Goal: Ask a question: Seek information or help from site administrators or community

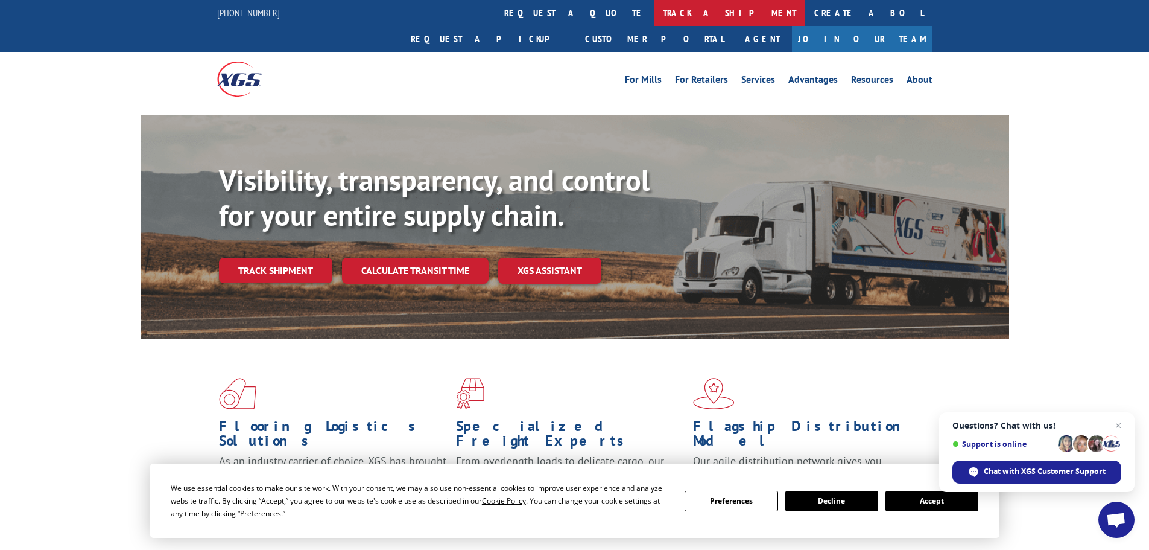
click at [654, 10] on link "track a shipment" at bounding box center [729, 13] width 151 height 26
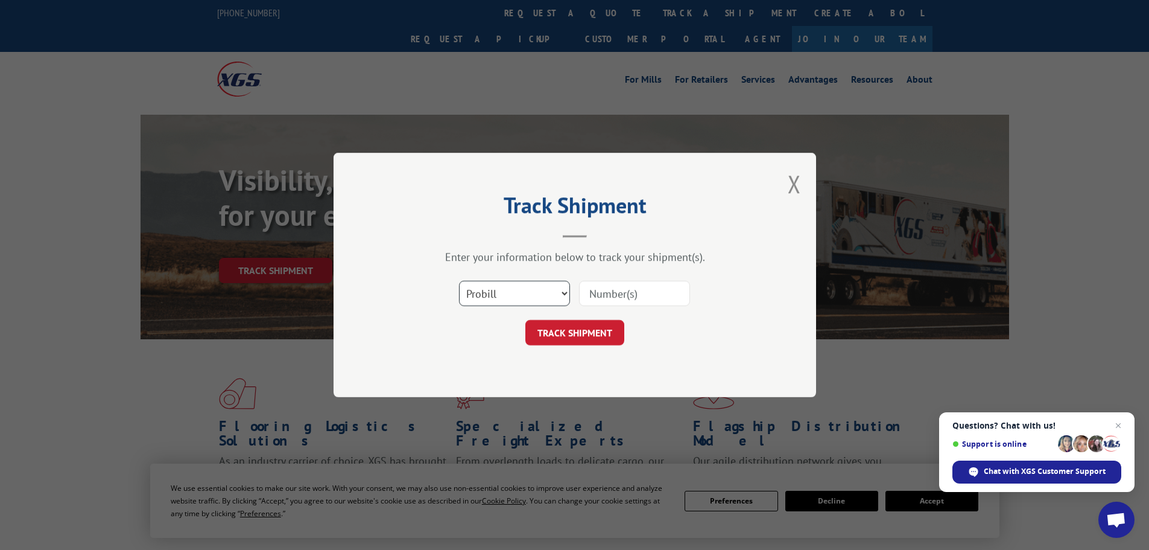
click at [529, 291] on select "Select category... Probill BOL PO" at bounding box center [514, 292] width 111 height 25
drag, startPoint x: 519, startPoint y: 297, endPoint x: 537, endPoint y: 297, distance: 17.5
click at [519, 297] on select "Select category... Probill BOL PO" at bounding box center [514, 292] width 111 height 25
click at [648, 292] on input at bounding box center [634, 292] width 111 height 25
paste input "17326438"
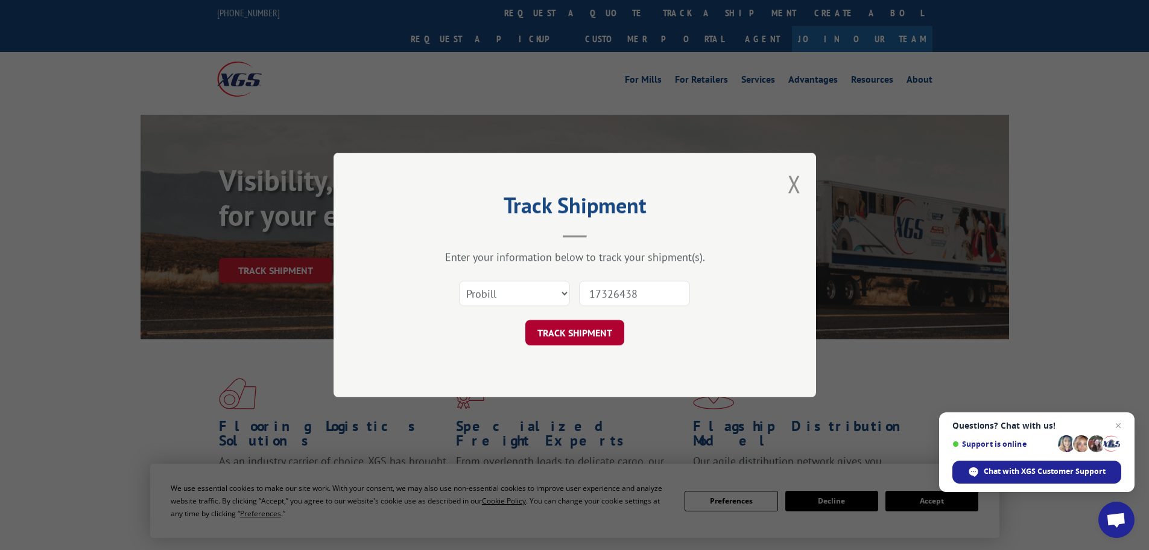
type input "17326438"
drag, startPoint x: 589, startPoint y: 333, endPoint x: 584, endPoint y: 326, distance: 8.4
click at [588, 333] on button "TRACK SHIPMENT" at bounding box center [574, 332] width 99 height 25
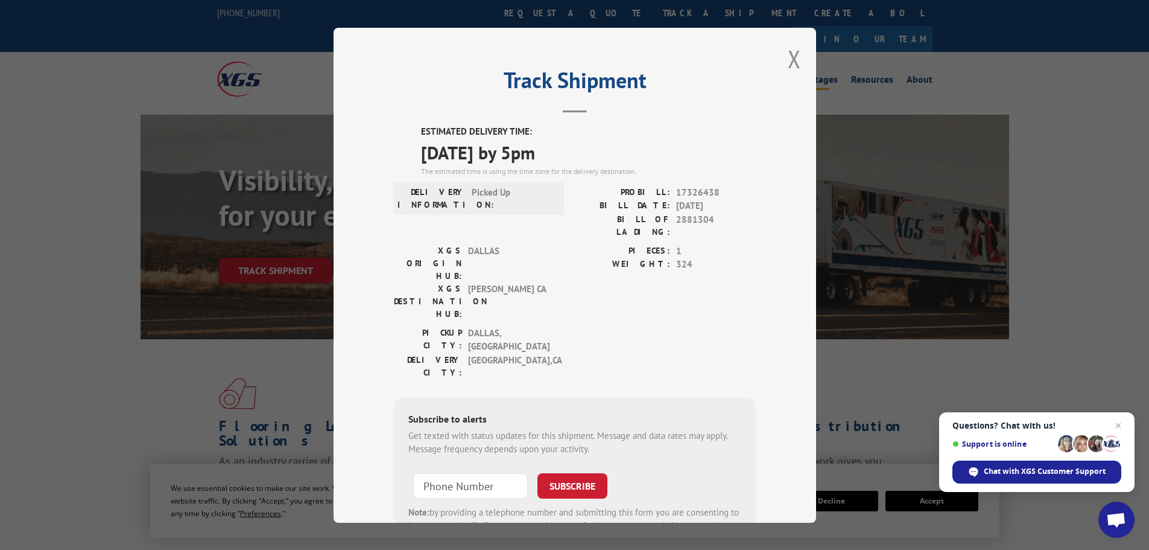
click at [788, 52] on button "Close modal" at bounding box center [794, 59] width 13 height 32
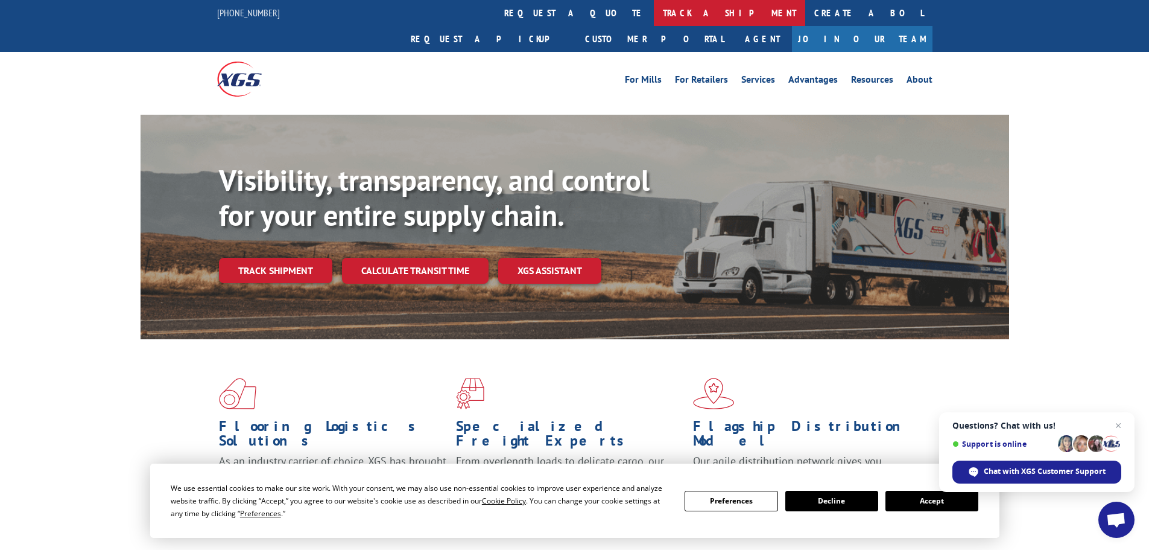
click at [654, 10] on link "track a shipment" at bounding box center [729, 13] width 151 height 26
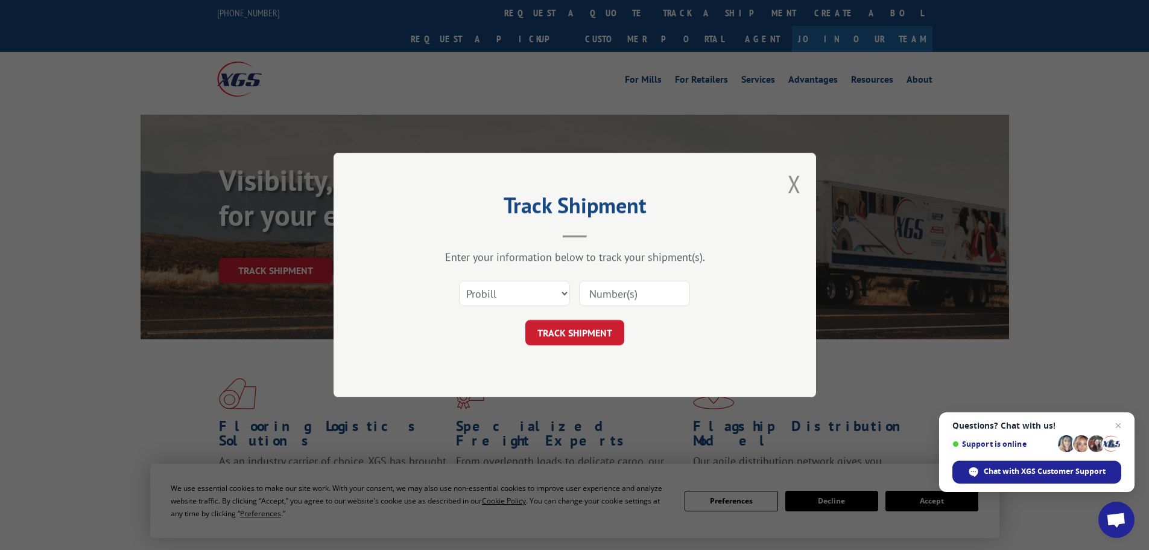
click at [654, 295] on input at bounding box center [634, 292] width 111 height 25
paste input "17326438"
type input "17326438"
click at [525, 320] on button "TRACK SHIPMENT" at bounding box center [574, 332] width 99 height 25
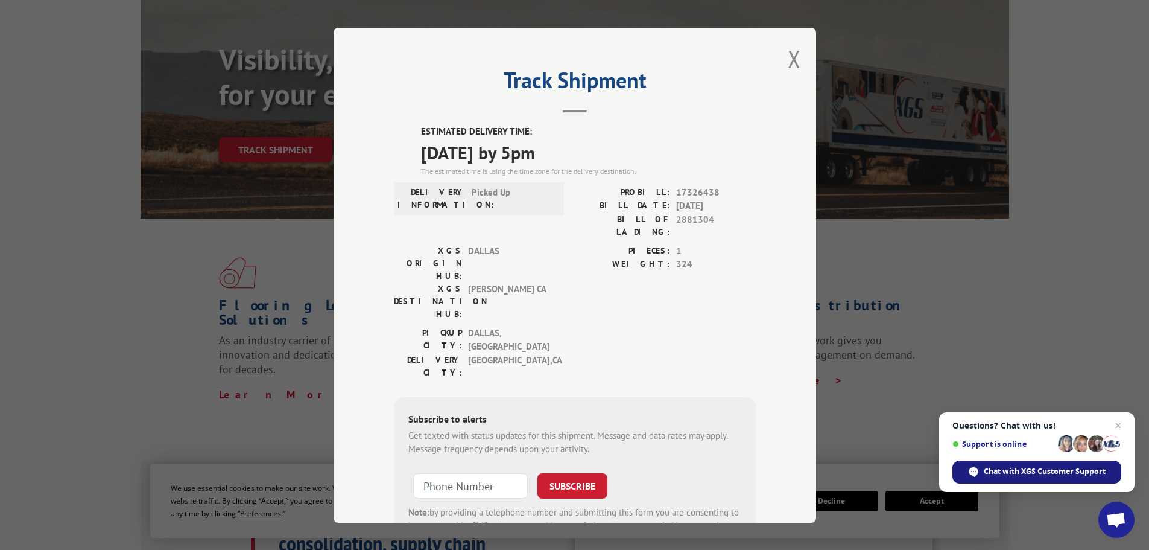
click at [1045, 469] on span "Chat with XGS Customer Support" at bounding box center [1045, 471] width 122 height 11
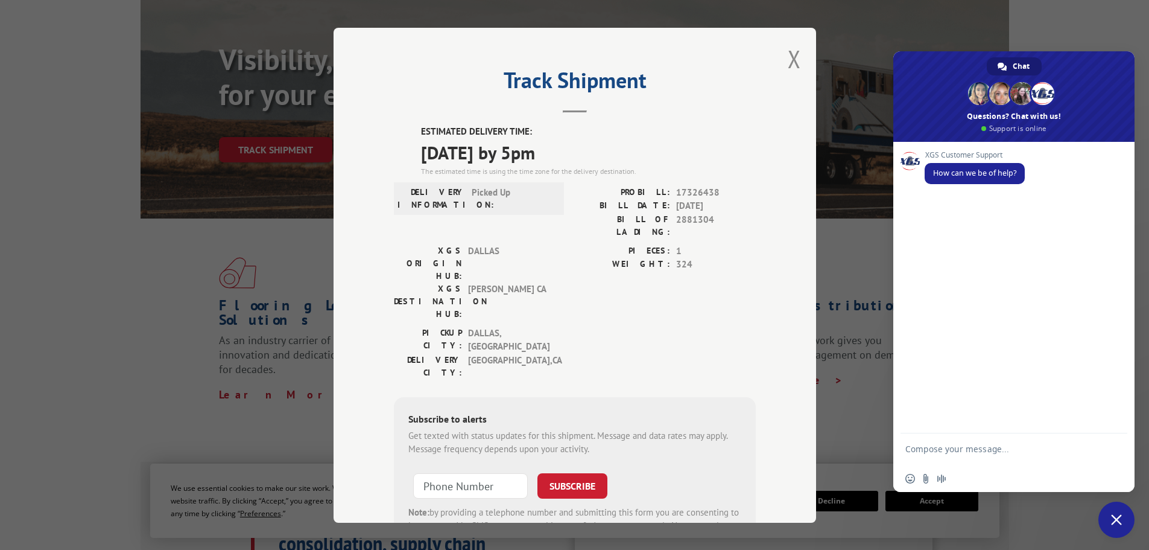
click at [987, 452] on textarea "Compose your message..." at bounding box center [1000, 454] width 191 height 22
type textarea "I need confirmation on how many pallets will be arriving for Pro#: 17326438"
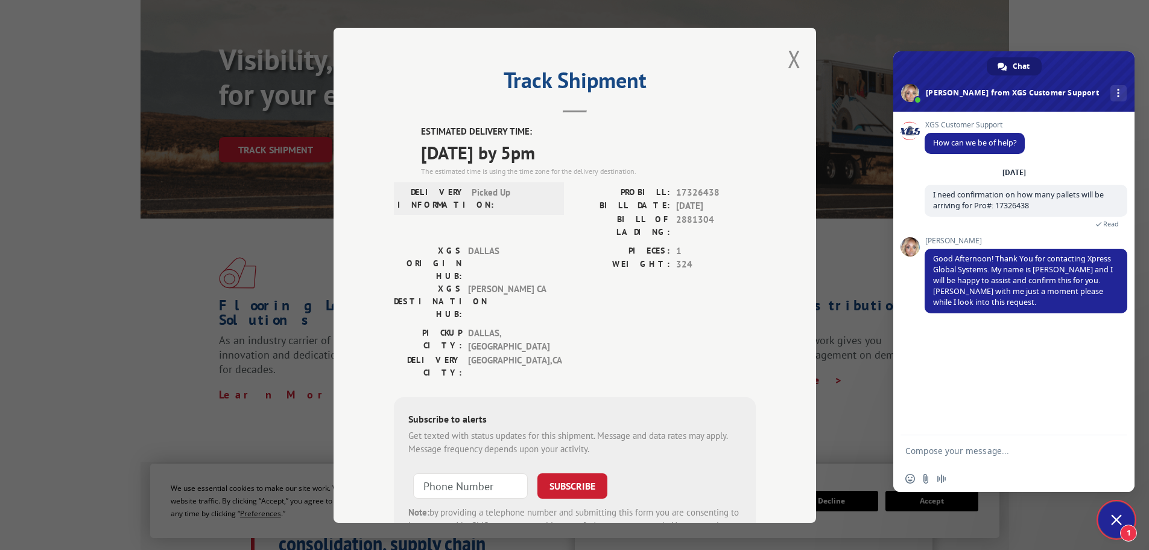
click at [1040, 446] on textarea "Compose your message..." at bounding box center [1000, 450] width 191 height 11
type textarea "Thank you [PERSON_NAME]"
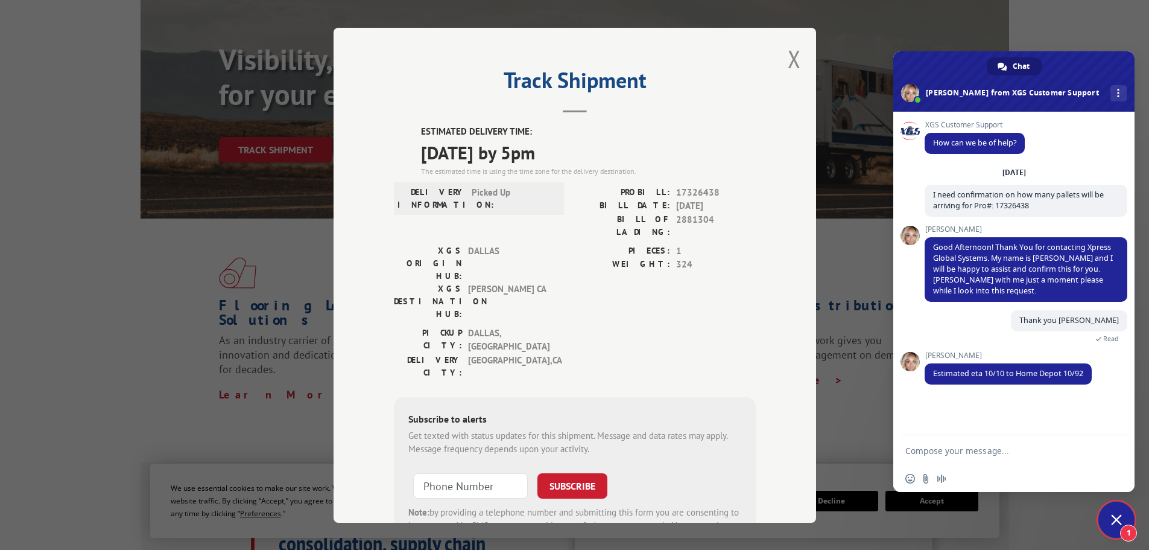
click at [999, 455] on textarea "Compose your message..." at bounding box center [1000, 450] width 191 height 11
type textarea "How many pallets is on this order?"
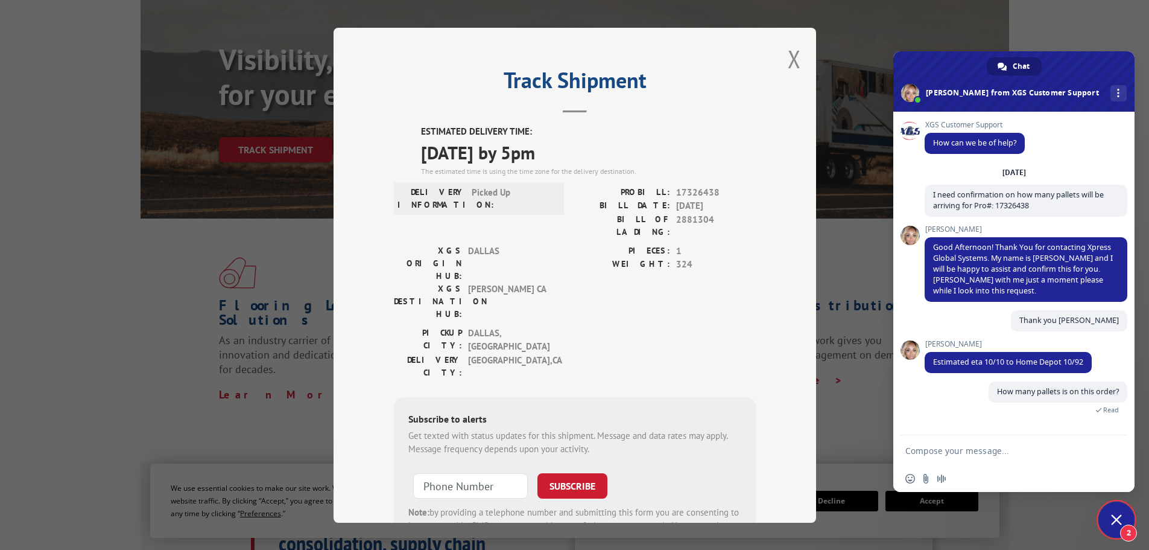
scroll to position [76, 0]
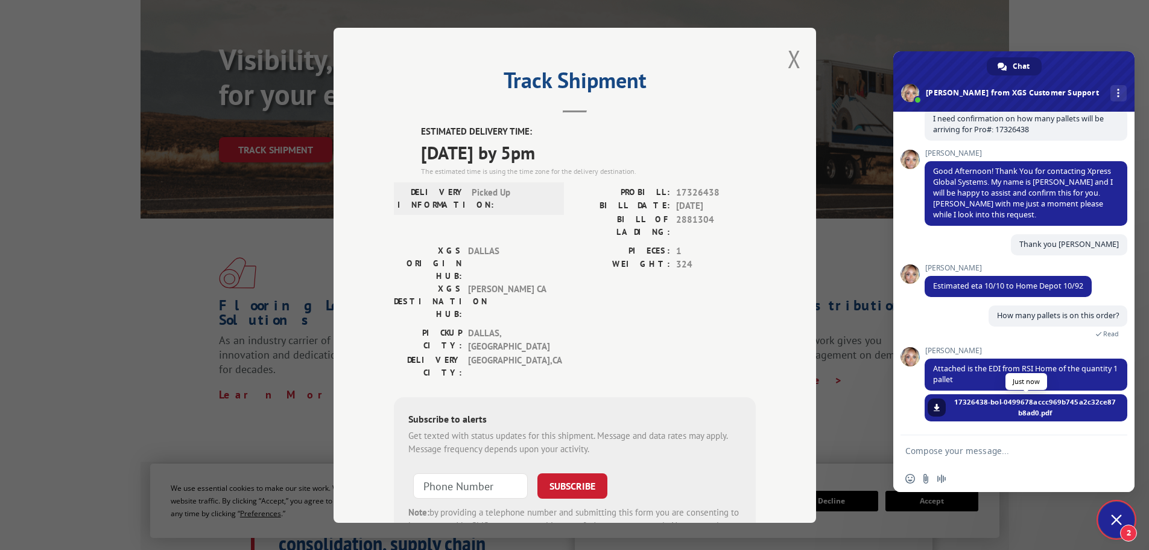
click at [1030, 406] on span "17326438-bol-0499678accc969b745a2c32ce87b8ad0.pdf" at bounding box center [1035, 407] width 166 height 22
click at [936, 404] on span at bounding box center [936, 407] width 7 height 7
click at [1013, 448] on textarea "Compose your message..." at bounding box center [1000, 450] width 191 height 11
type textarea "Ok thank you."
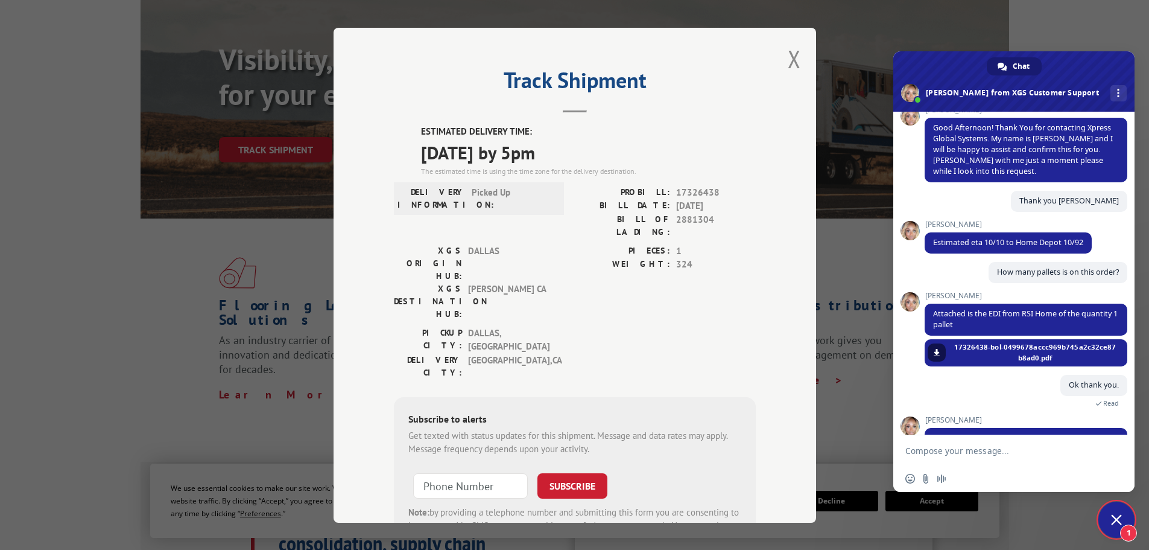
scroll to position [158, 0]
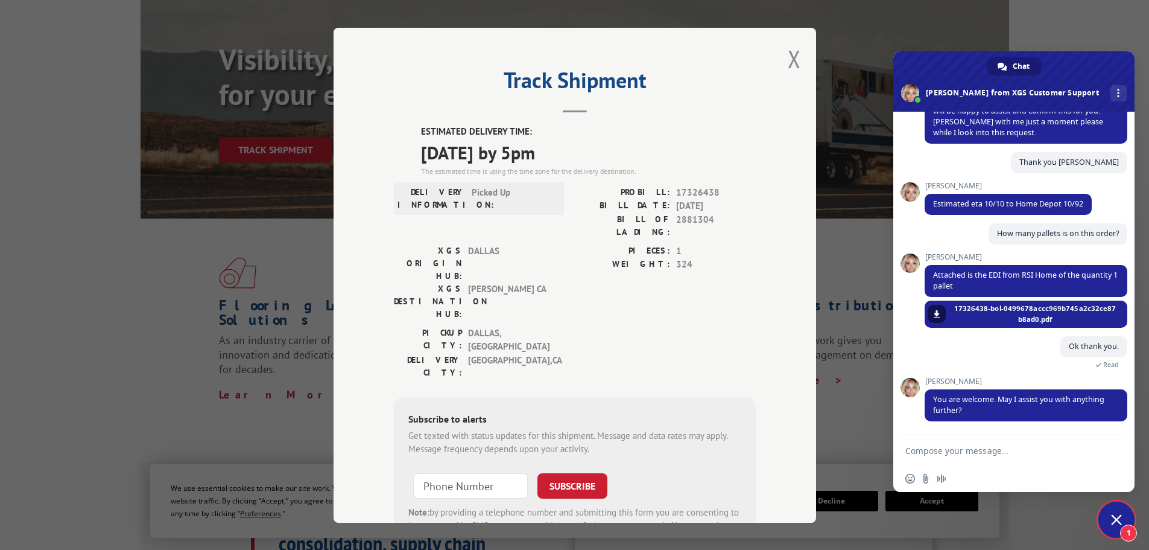
click at [1007, 448] on textarea "Compose your message..." at bounding box center [1000, 450] width 191 height 11
type textarea "That's it for now."
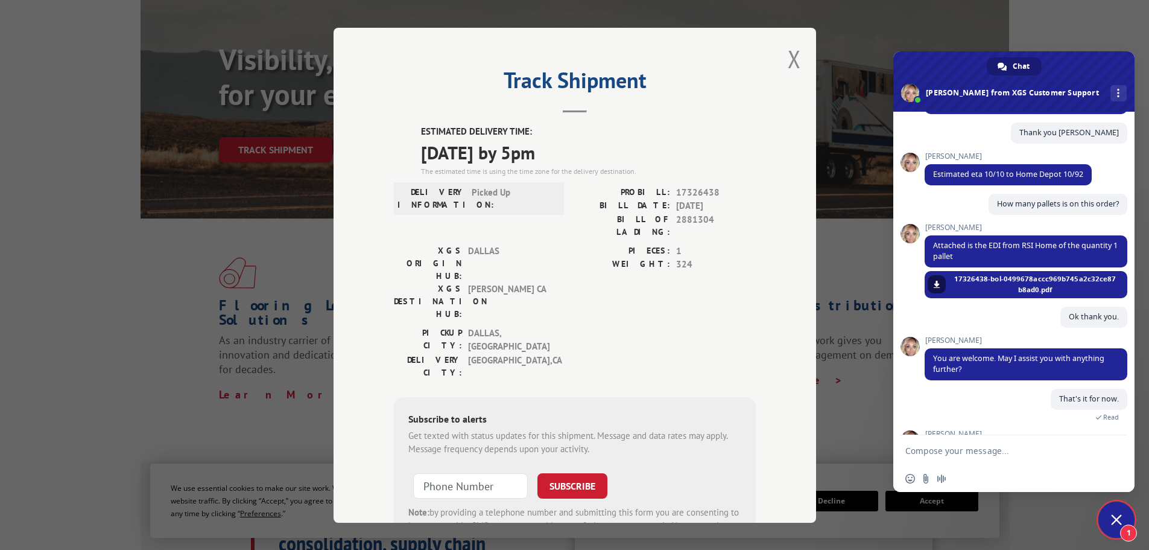
scroll to position [309, 0]
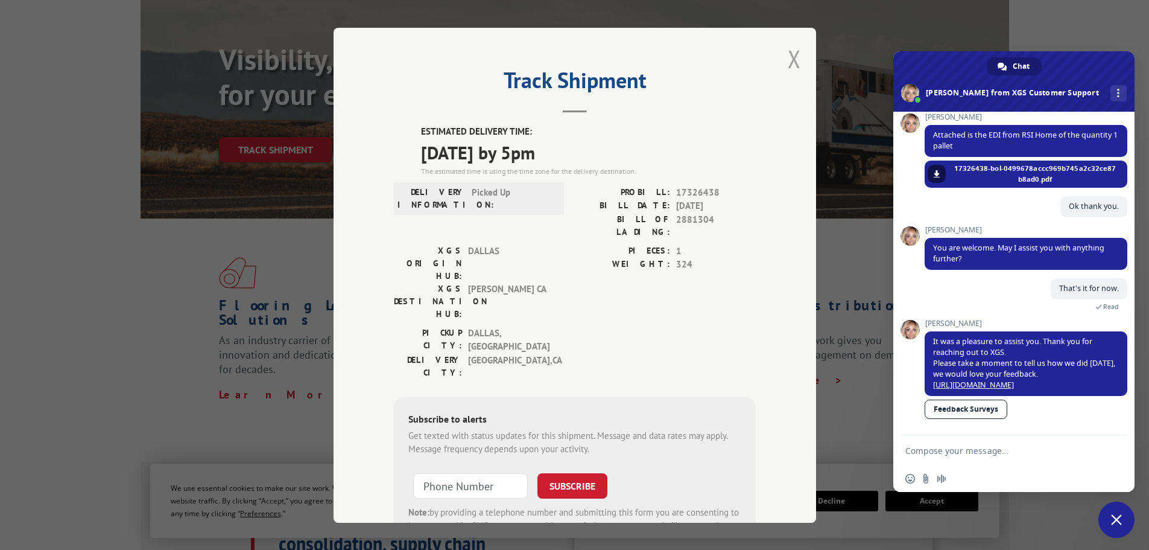
click at [788, 59] on button "Close modal" at bounding box center [794, 59] width 13 height 32
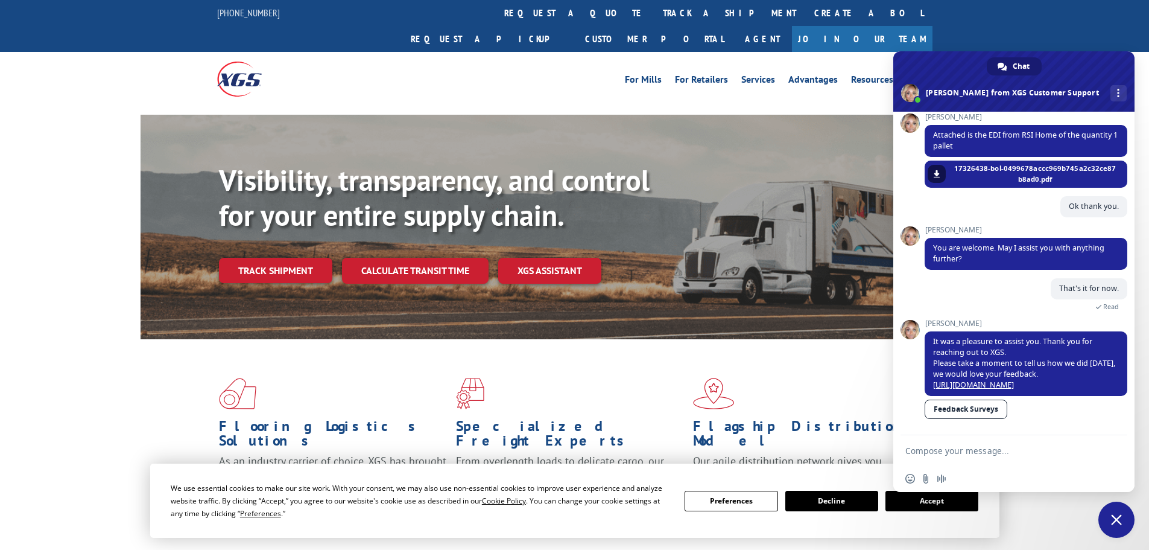
click at [1123, 522] on span "Close chat" at bounding box center [1116, 519] width 36 height 36
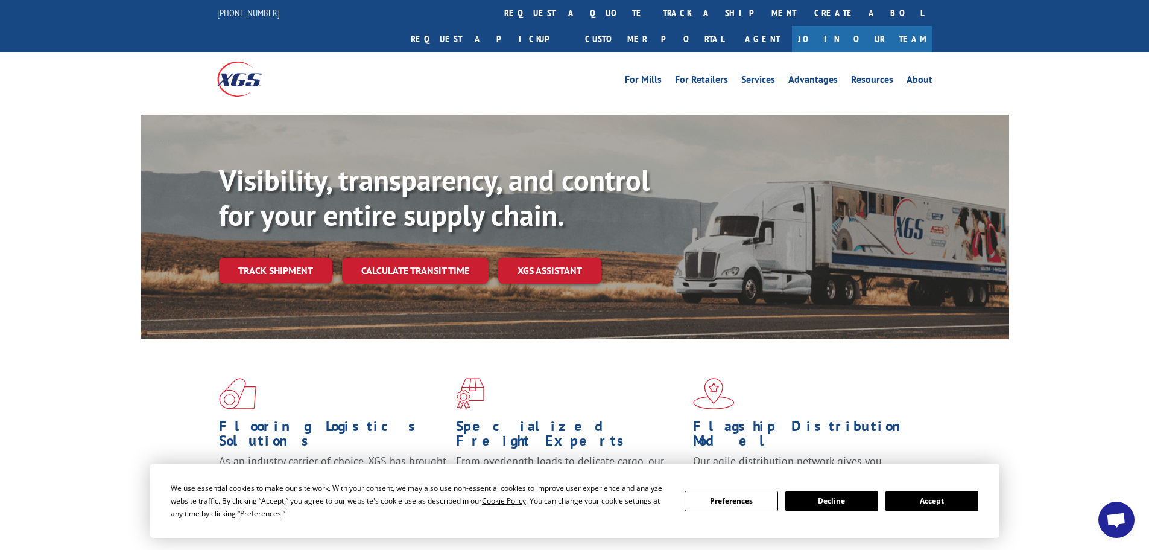
click at [858, 498] on button "Decline" at bounding box center [831, 500] width 93 height 21
